Goal: Transaction & Acquisition: Subscribe to service/newsletter

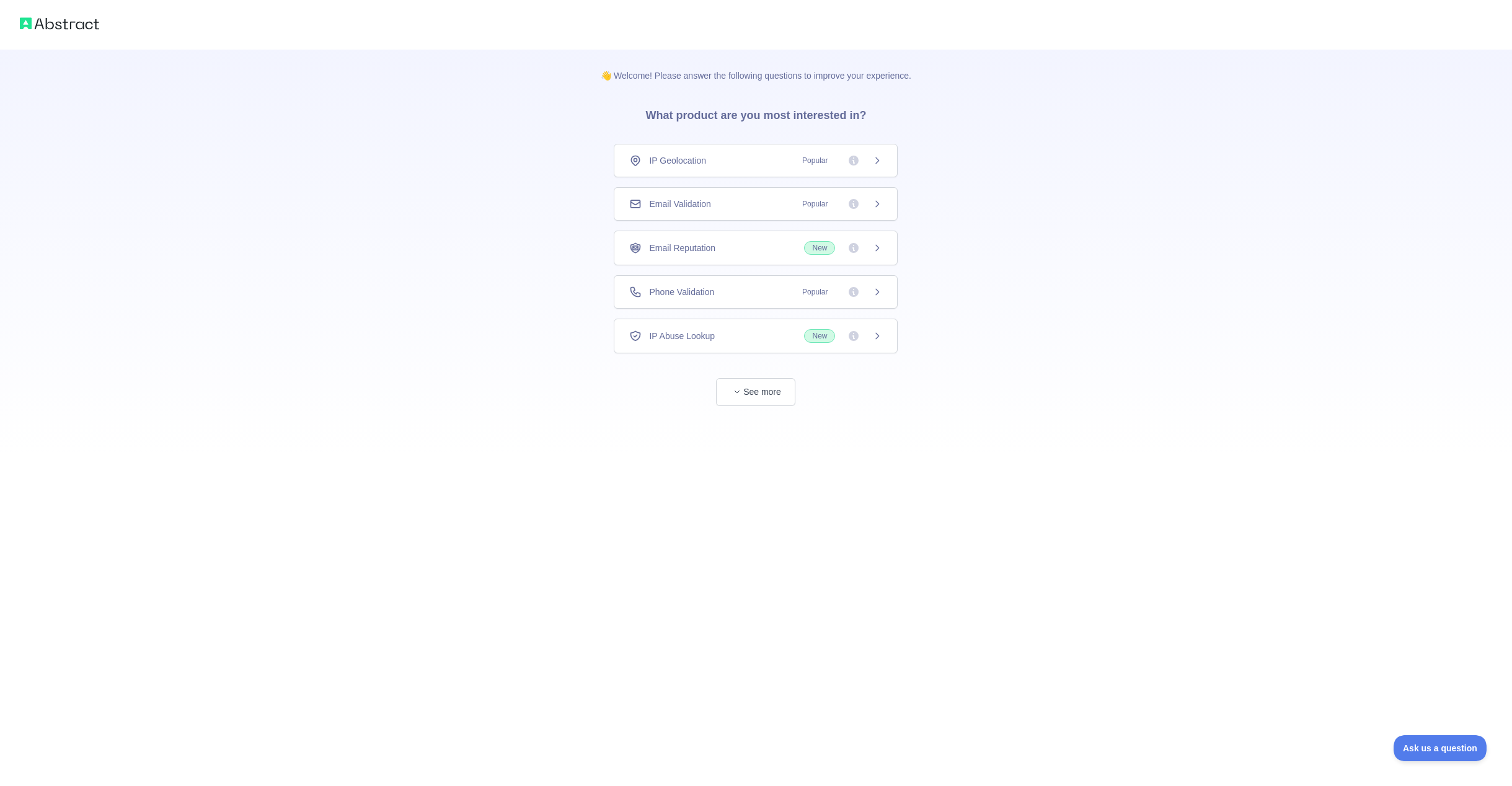
click at [845, 300] on div "Phone Validation Popular" at bounding box center [755, 292] width 284 height 34
click at [887, 289] on div "Phone Validation Popular" at bounding box center [755, 292] width 284 height 34
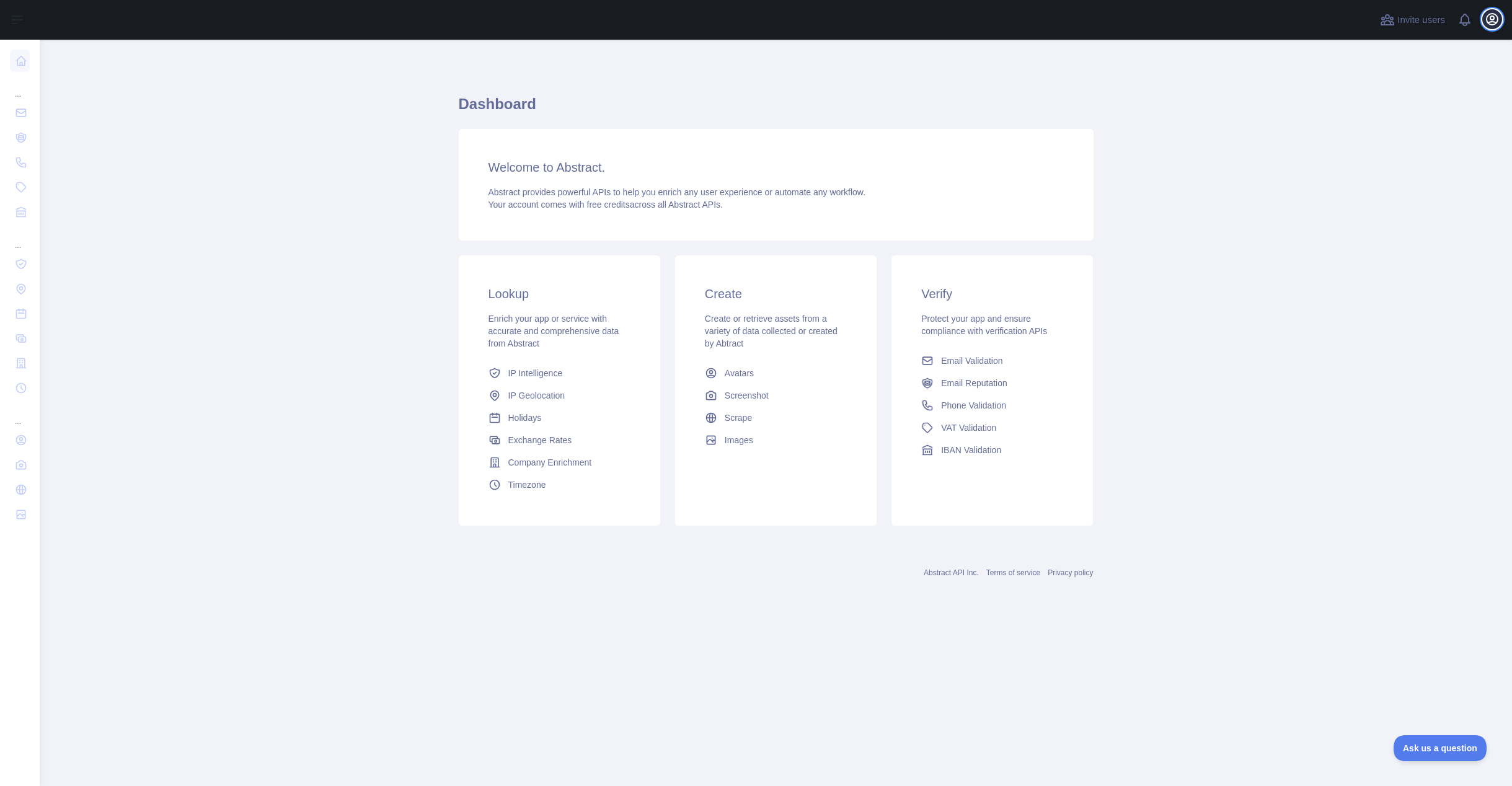
click at [1493, 21] on icon "button" at bounding box center [1492, 19] width 11 height 11
click at [176, 280] on main "Dashboard Welcome to Abstract. Abstract provides powerful APIs to help you enri…" at bounding box center [776, 412] width 1473 height 747
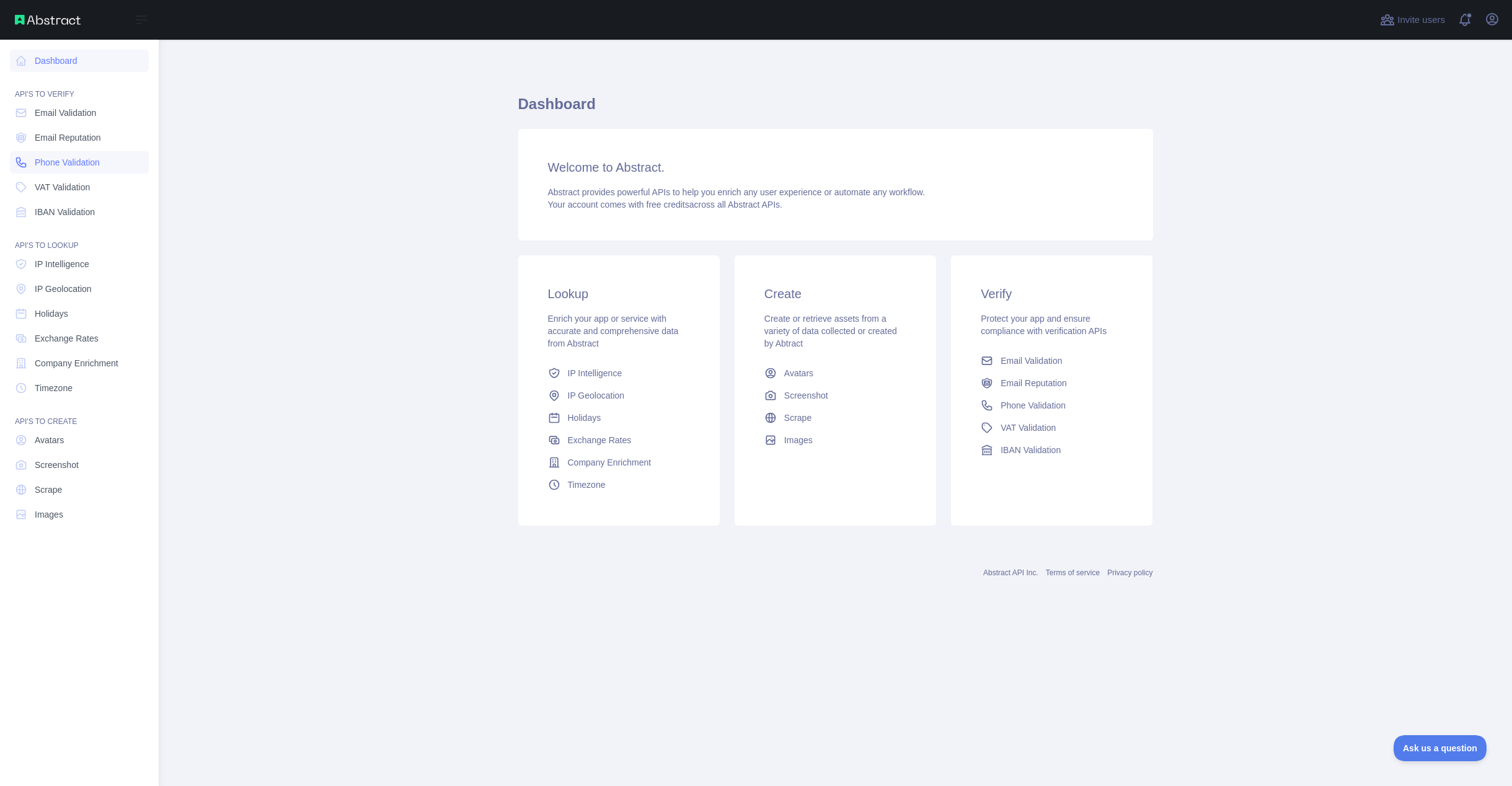
click at [58, 160] on span "Phone Validation" at bounding box center [67, 163] width 65 height 13
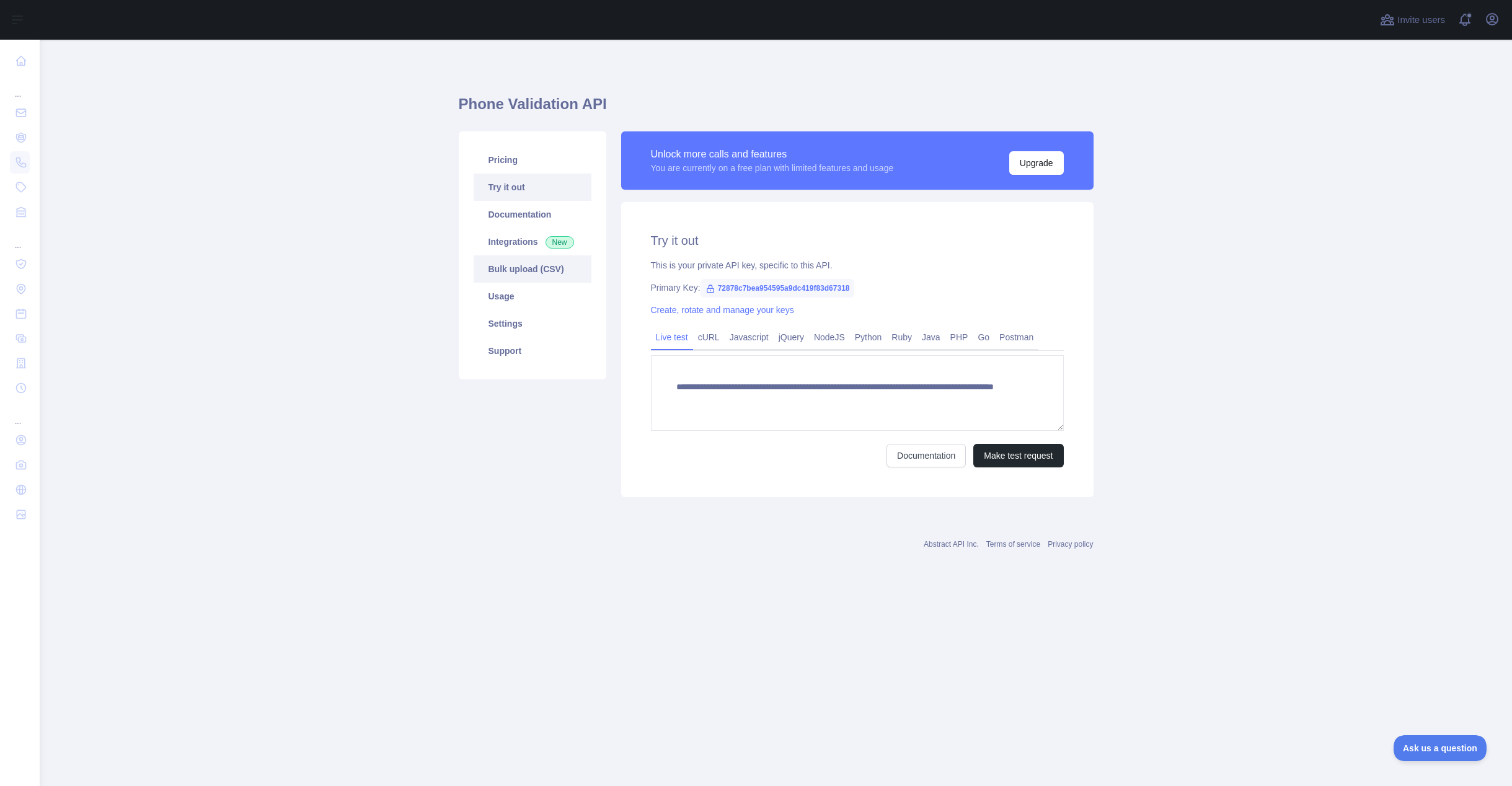
click at [486, 268] on link "Bulk upload (CSV)" at bounding box center [532, 269] width 118 height 27
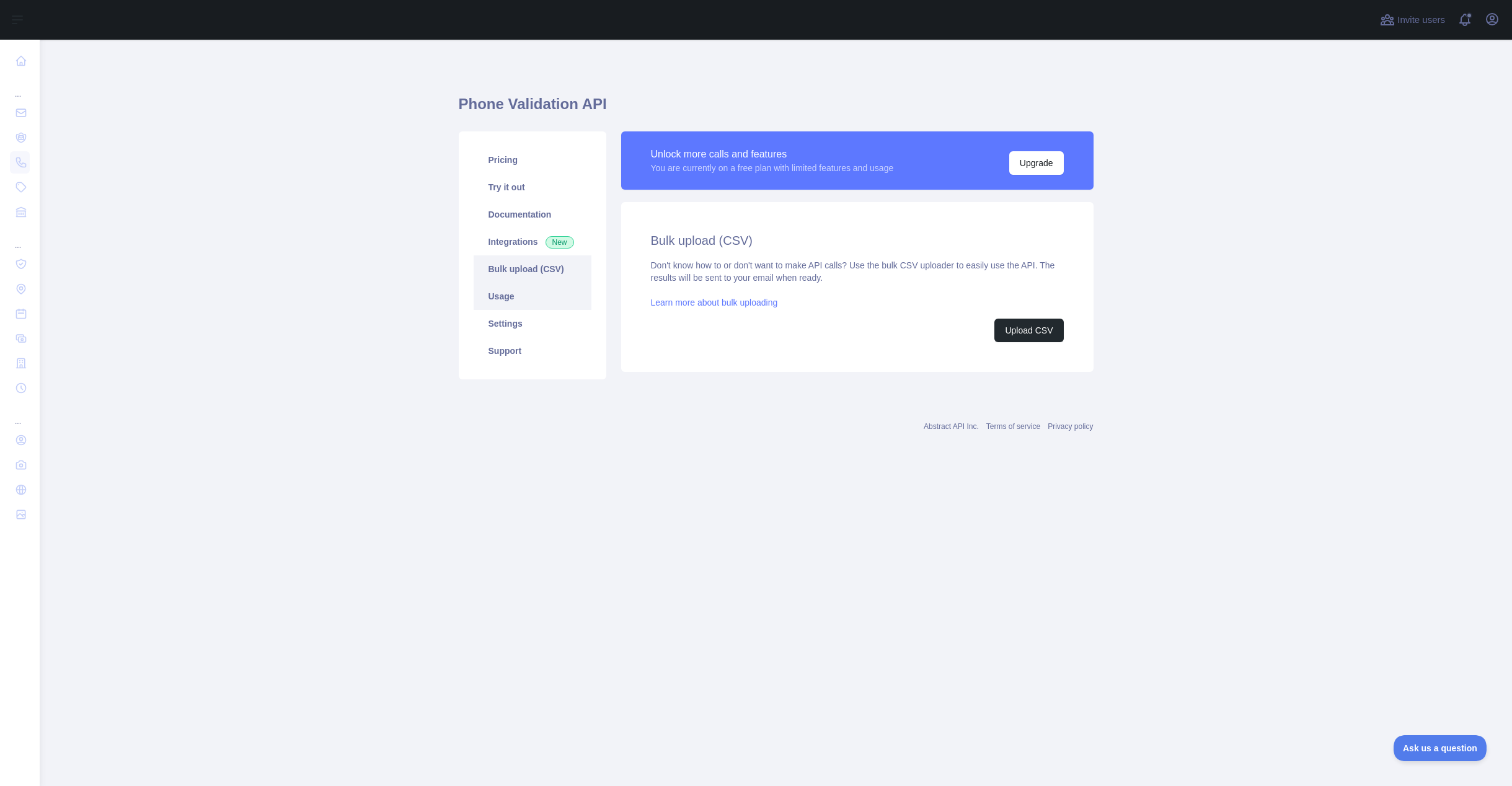
click at [486, 296] on link "Usage" at bounding box center [532, 296] width 118 height 27
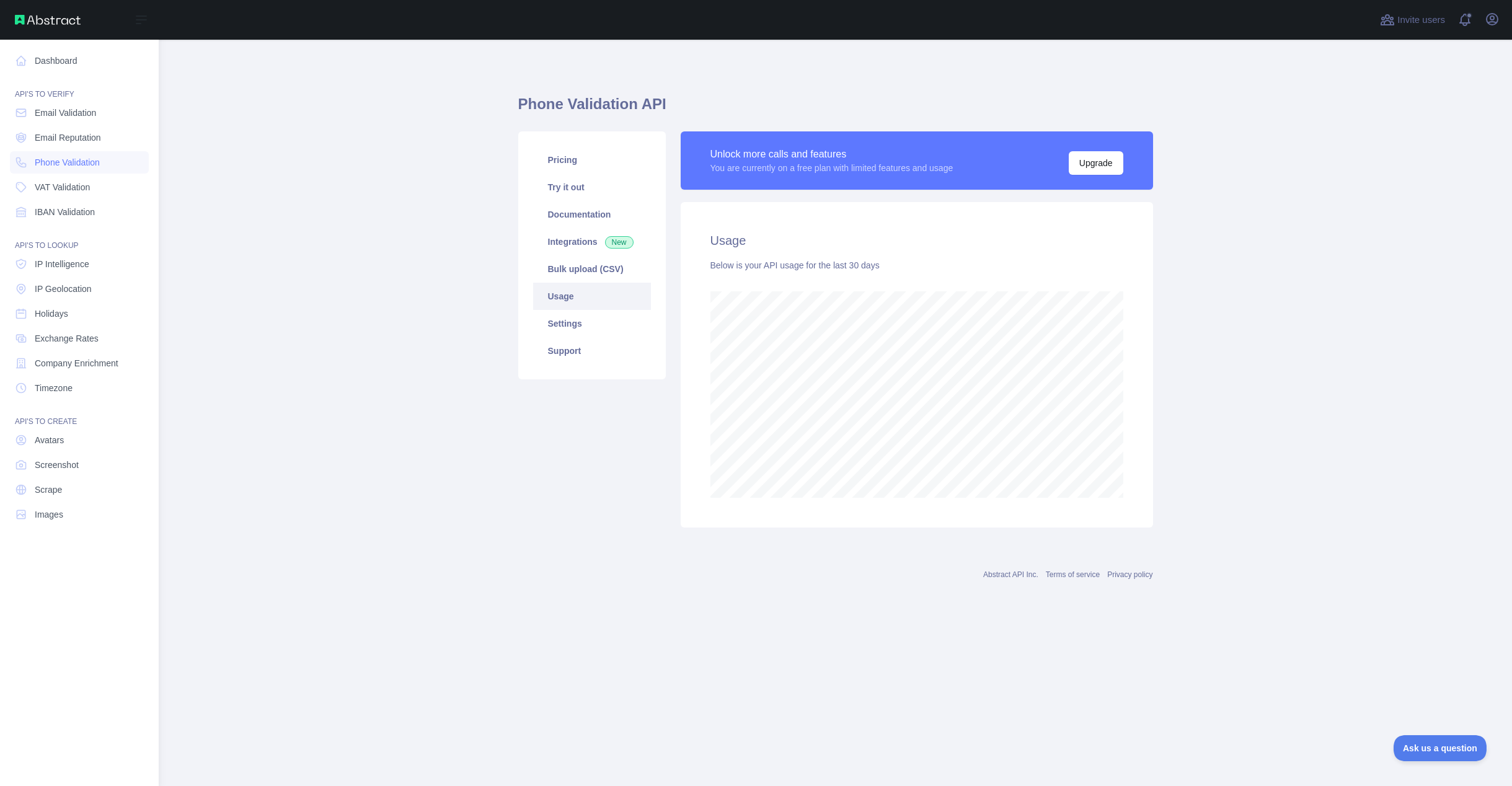
scroll to position [619074, 618678]
click at [70, 68] on link "Dashboard" at bounding box center [79, 61] width 139 height 23
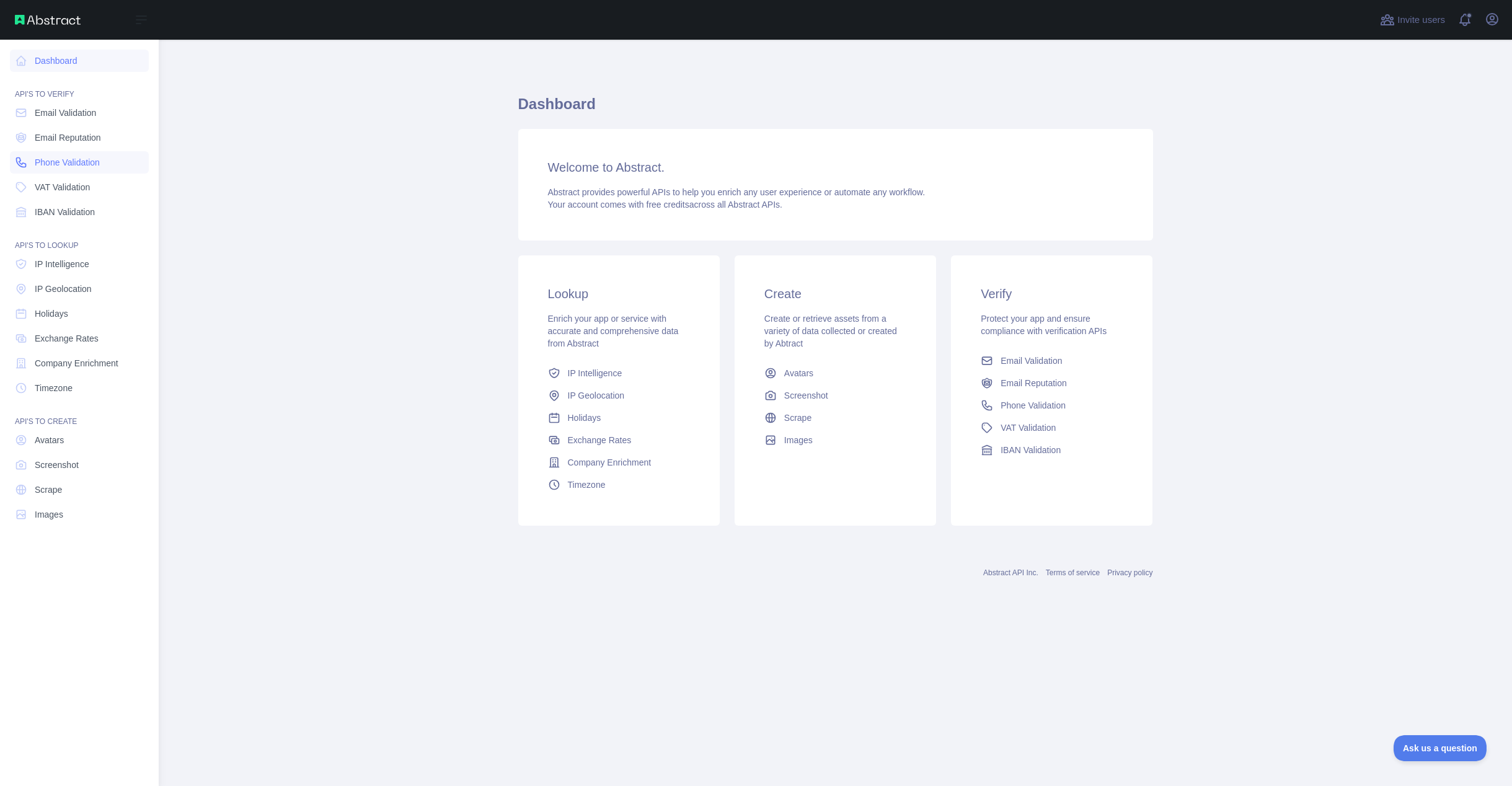
click at [68, 161] on span "Phone Validation" at bounding box center [67, 163] width 65 height 13
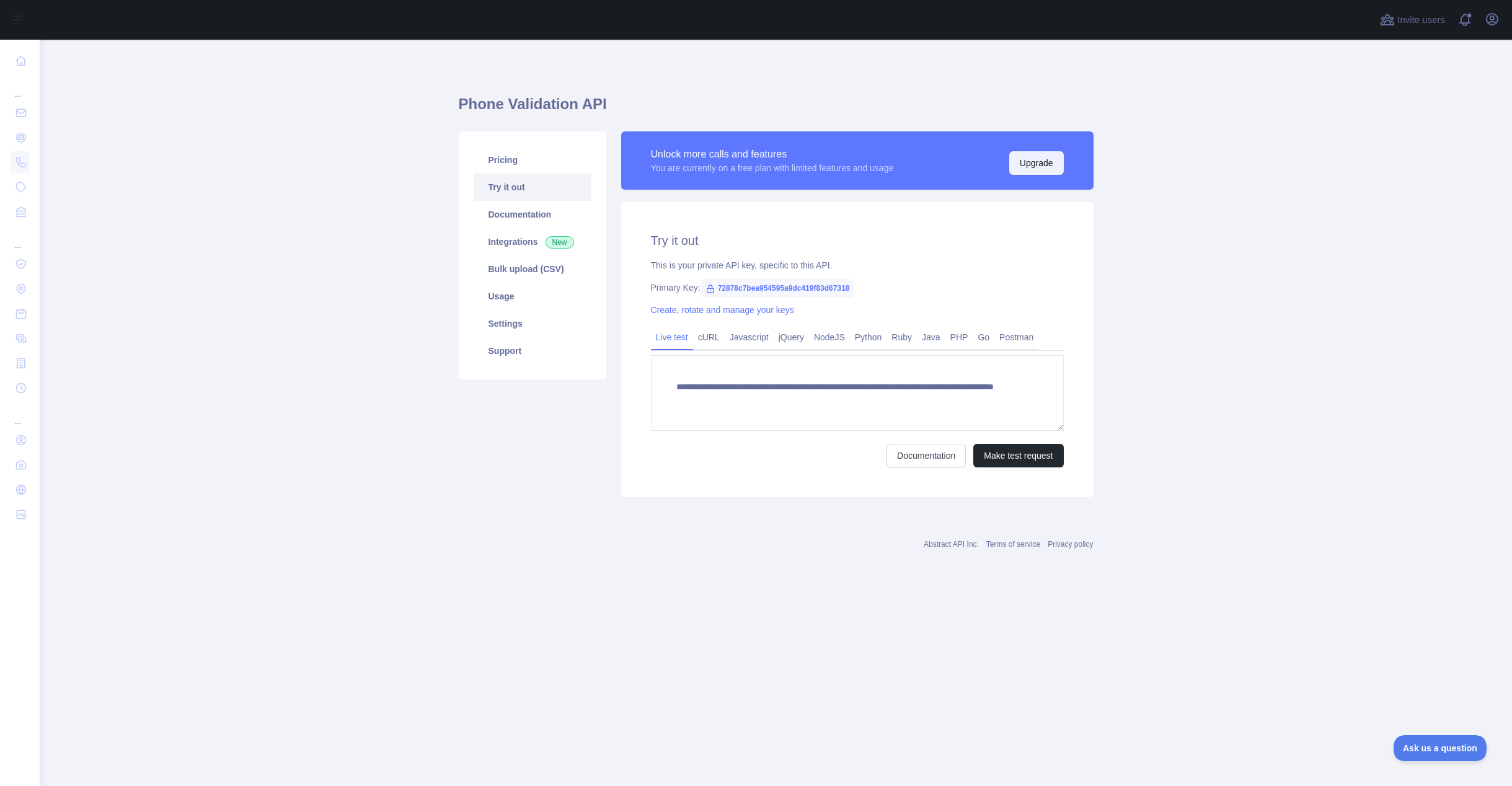
click at [1014, 168] on button "Upgrade" at bounding box center [1037, 163] width 55 height 23
